Goal: Information Seeking & Learning: Learn about a topic

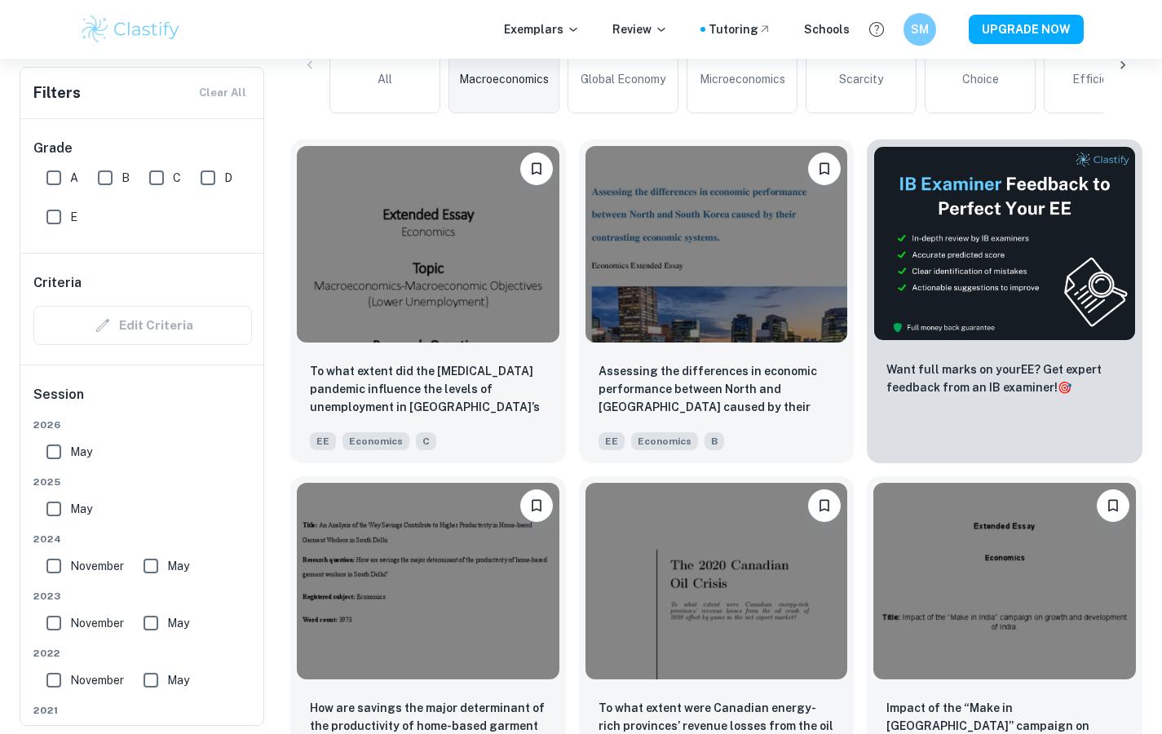
scroll to position [463, 0]
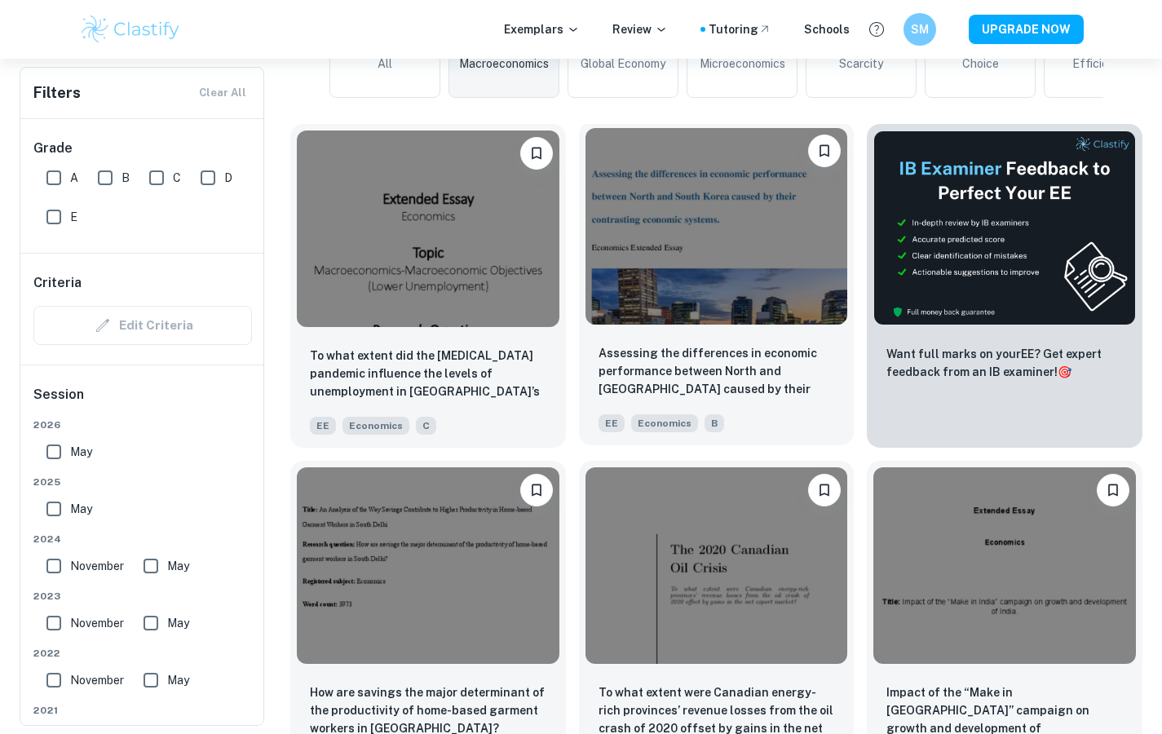
click at [647, 255] on img at bounding box center [716, 226] width 262 height 196
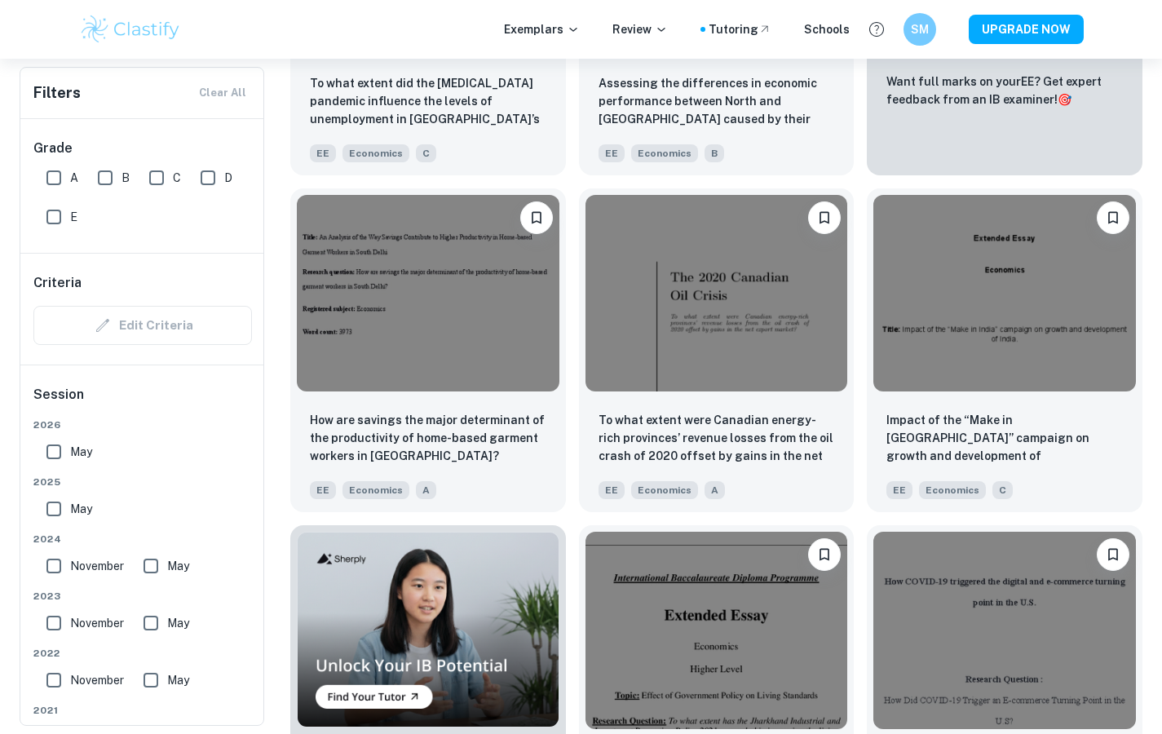
scroll to position [791, 0]
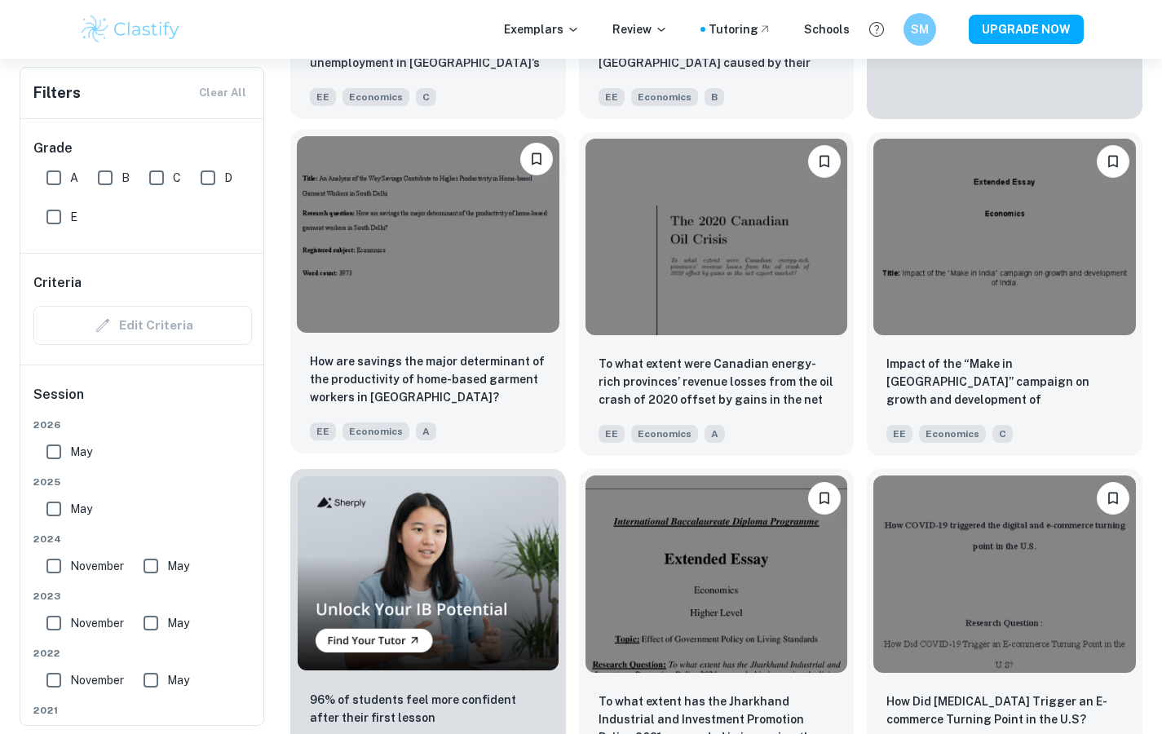
click at [401, 272] on img at bounding box center [428, 234] width 262 height 196
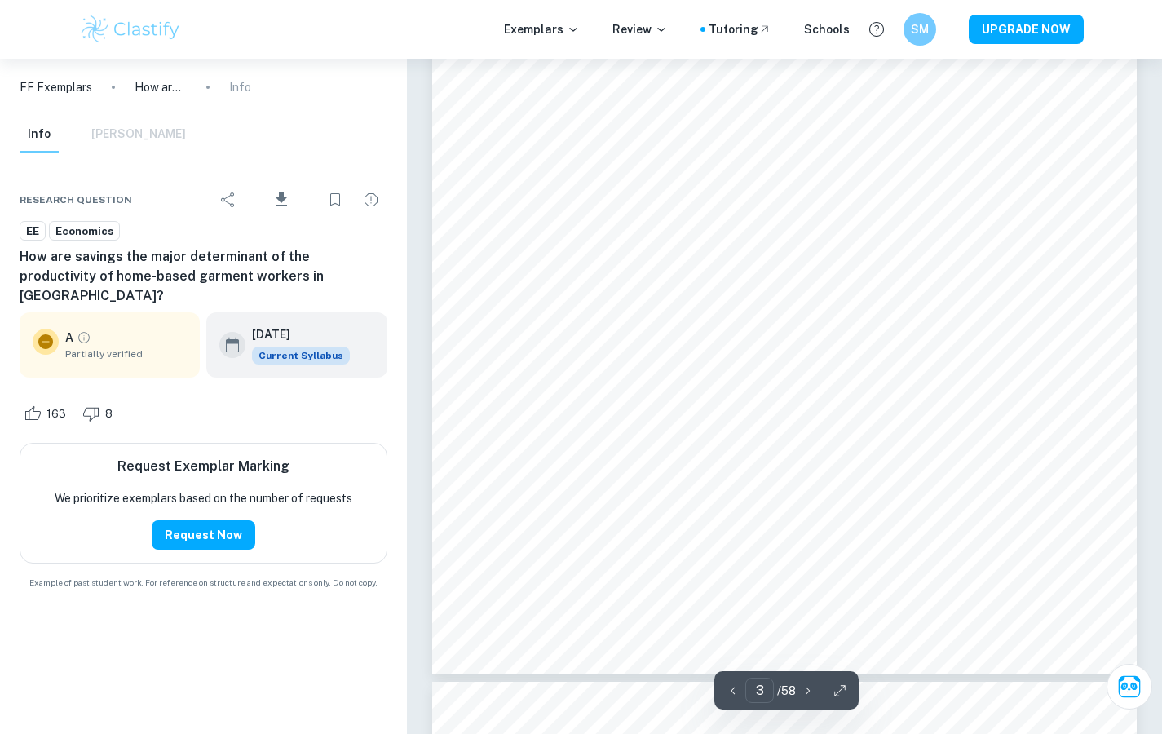
scroll to position [2433, 0]
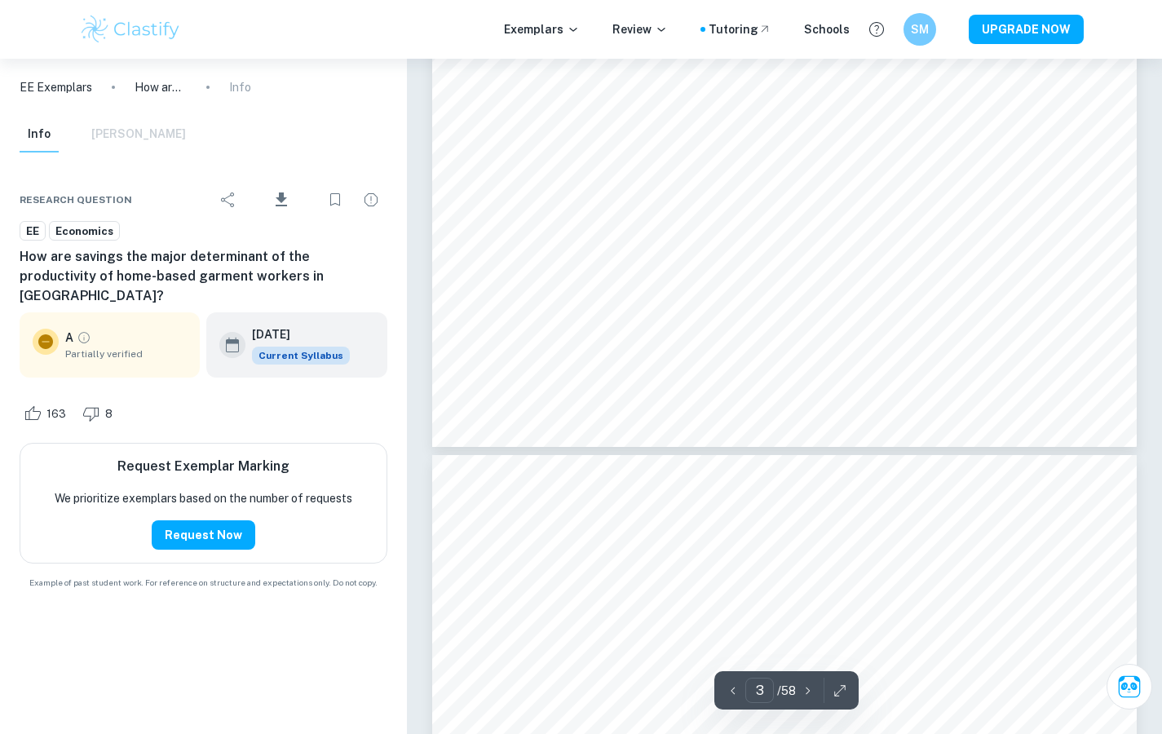
type input "4"
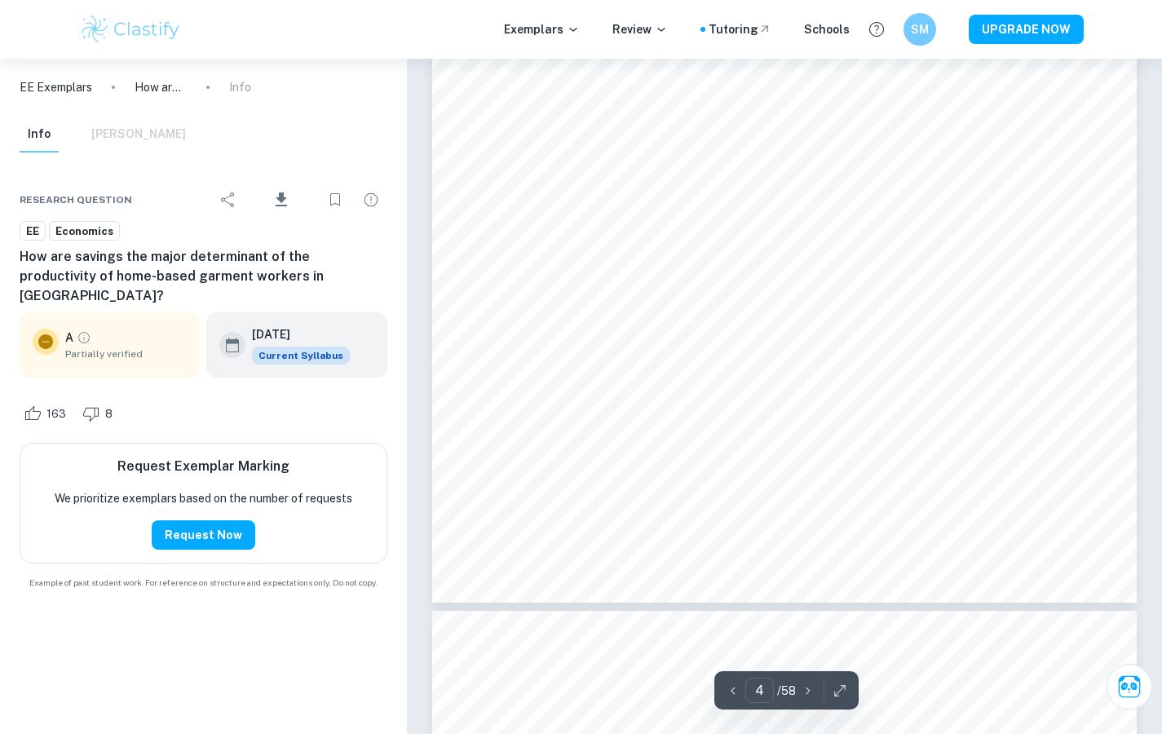
scroll to position [3382, 0]
